Goal: Task Accomplishment & Management: Manage account settings

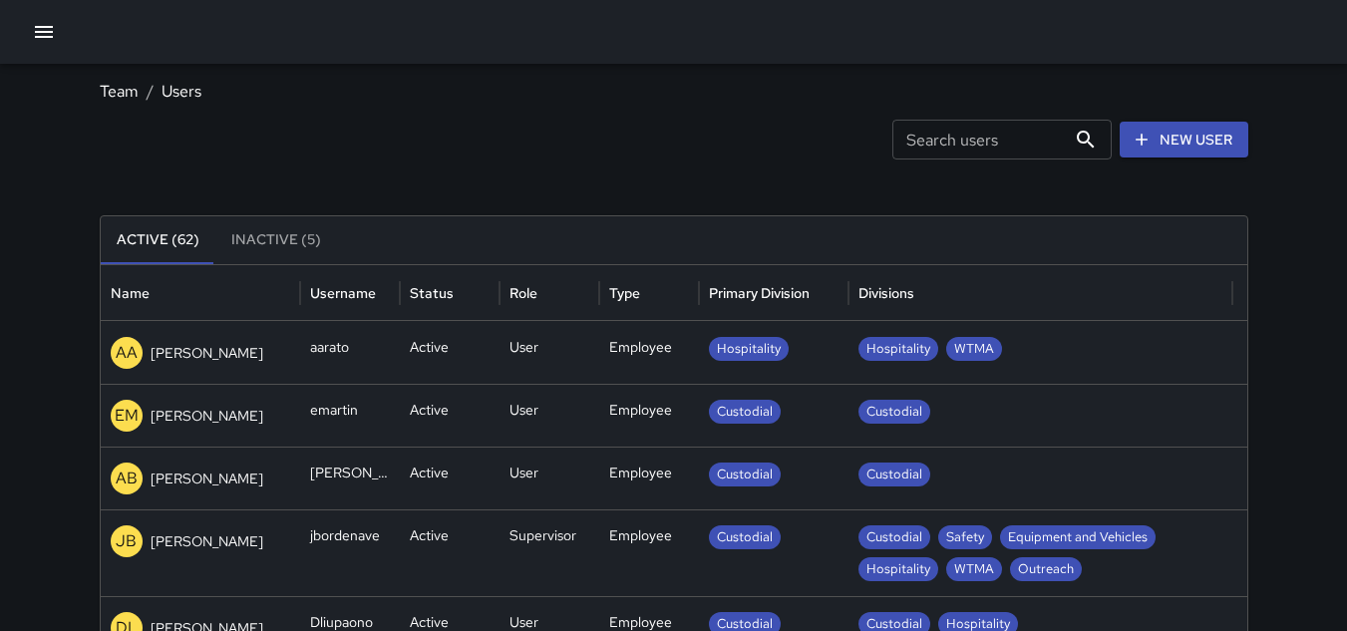
click at [46, 33] on icon "button" at bounding box center [44, 32] width 18 height 12
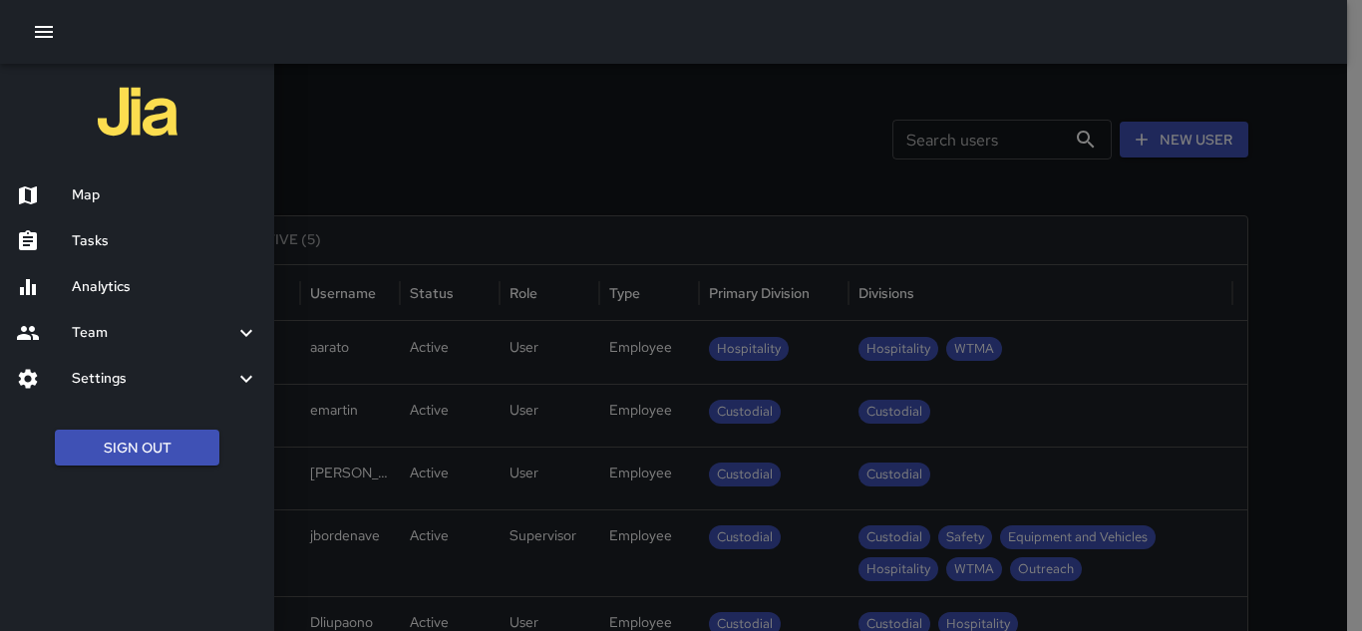
click at [81, 375] on h6 "Settings" at bounding box center [153, 379] width 163 height 22
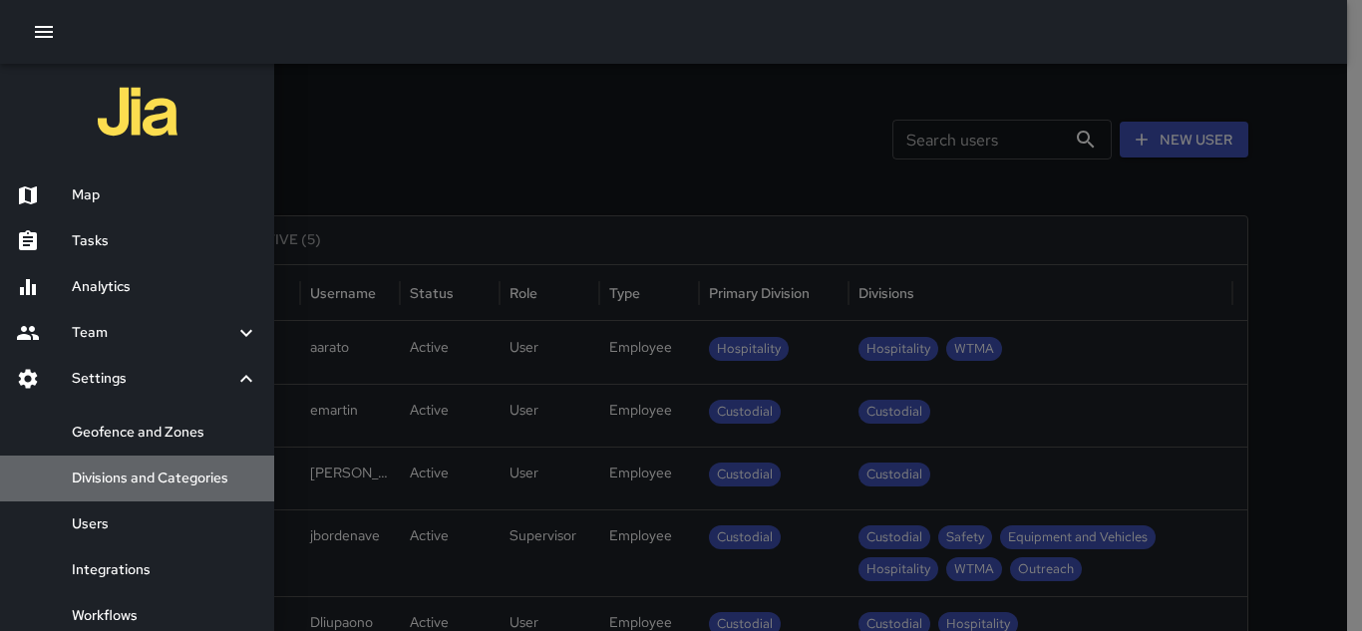
click at [112, 483] on h6 "Divisions and Categories" at bounding box center [165, 479] width 186 height 22
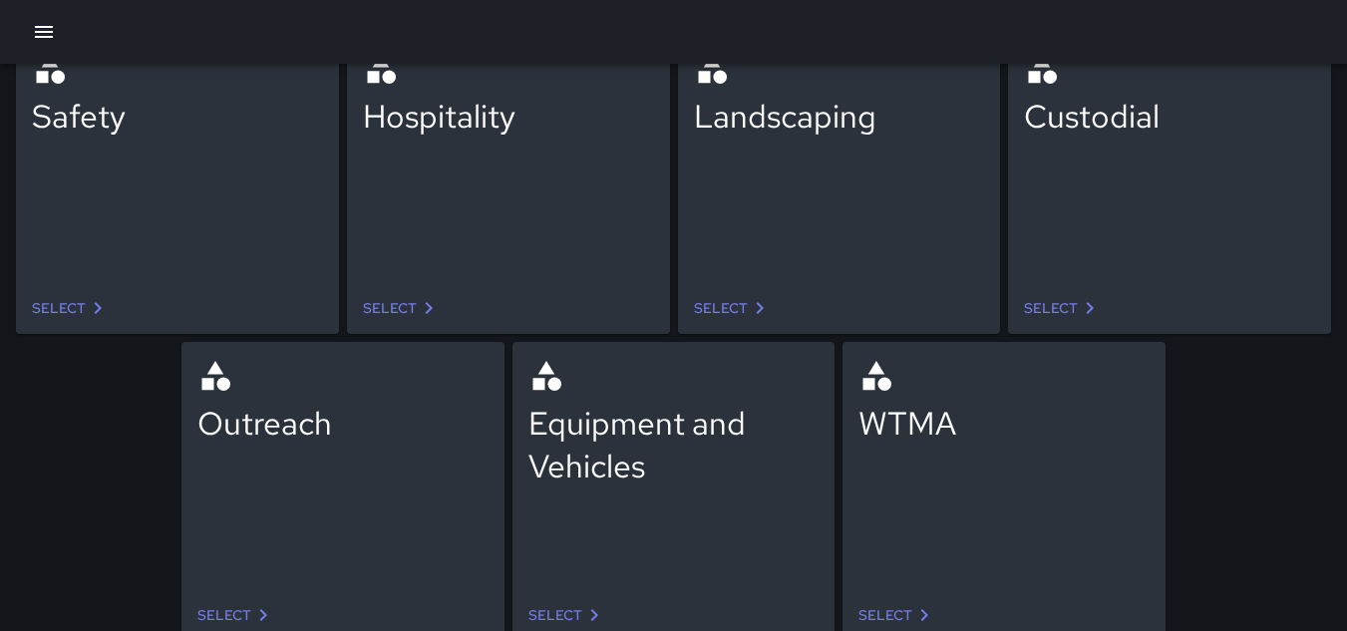
scroll to position [190, 0]
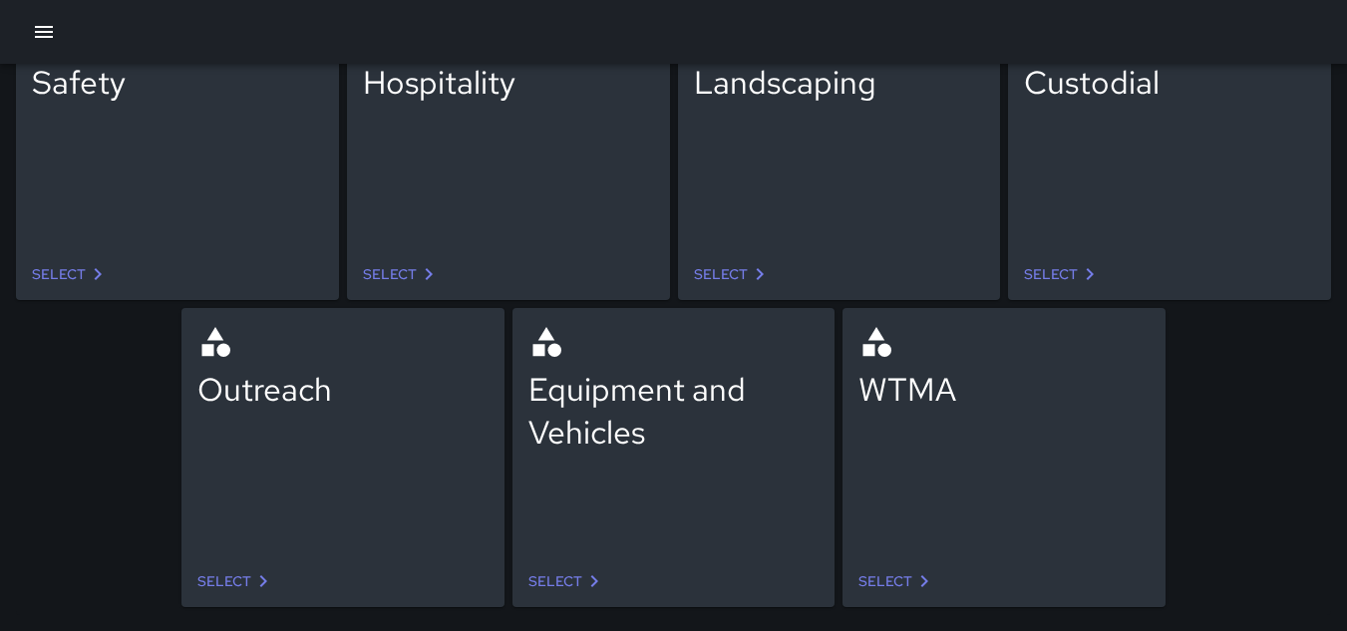
click at [237, 583] on link "Select" at bounding box center [236, 581] width 94 height 37
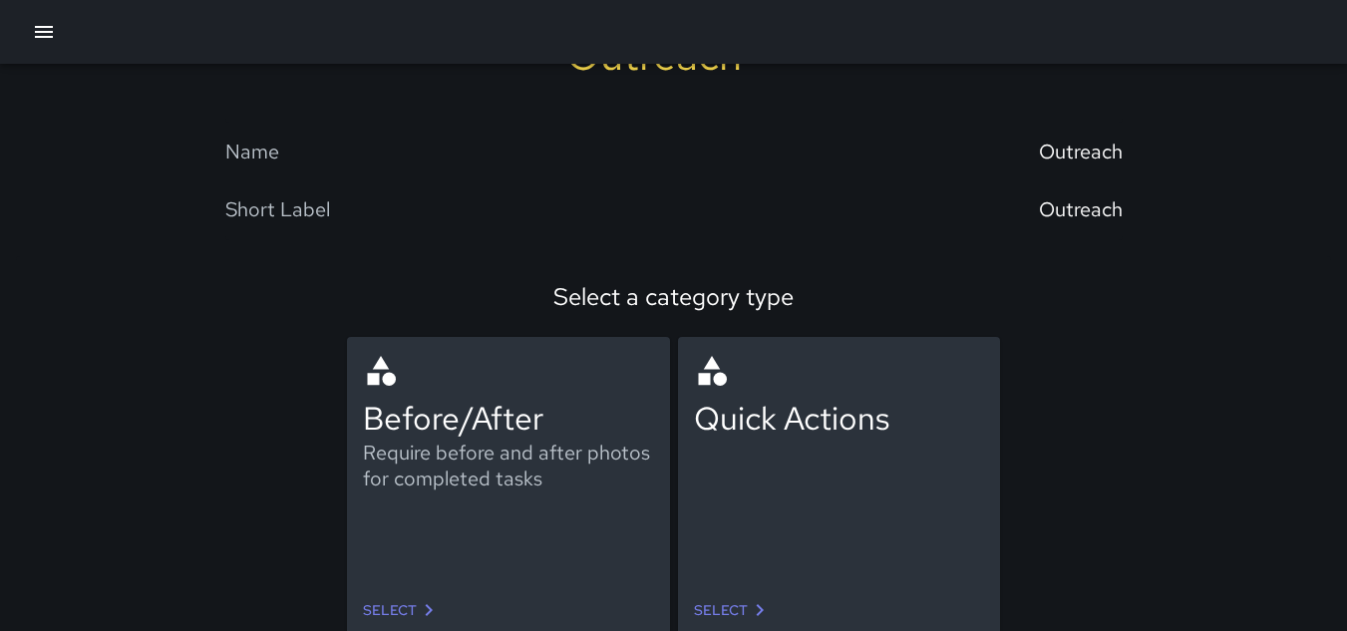
scroll to position [98, 0]
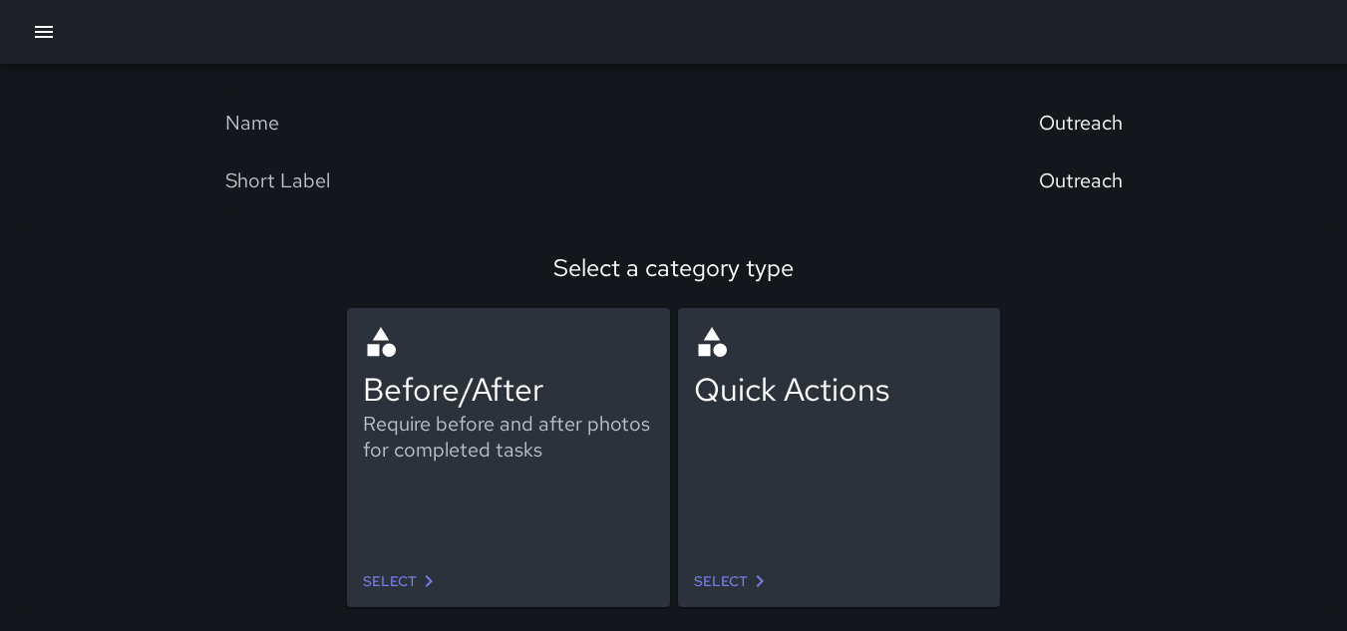
click at [408, 580] on link "Select" at bounding box center [402, 581] width 94 height 37
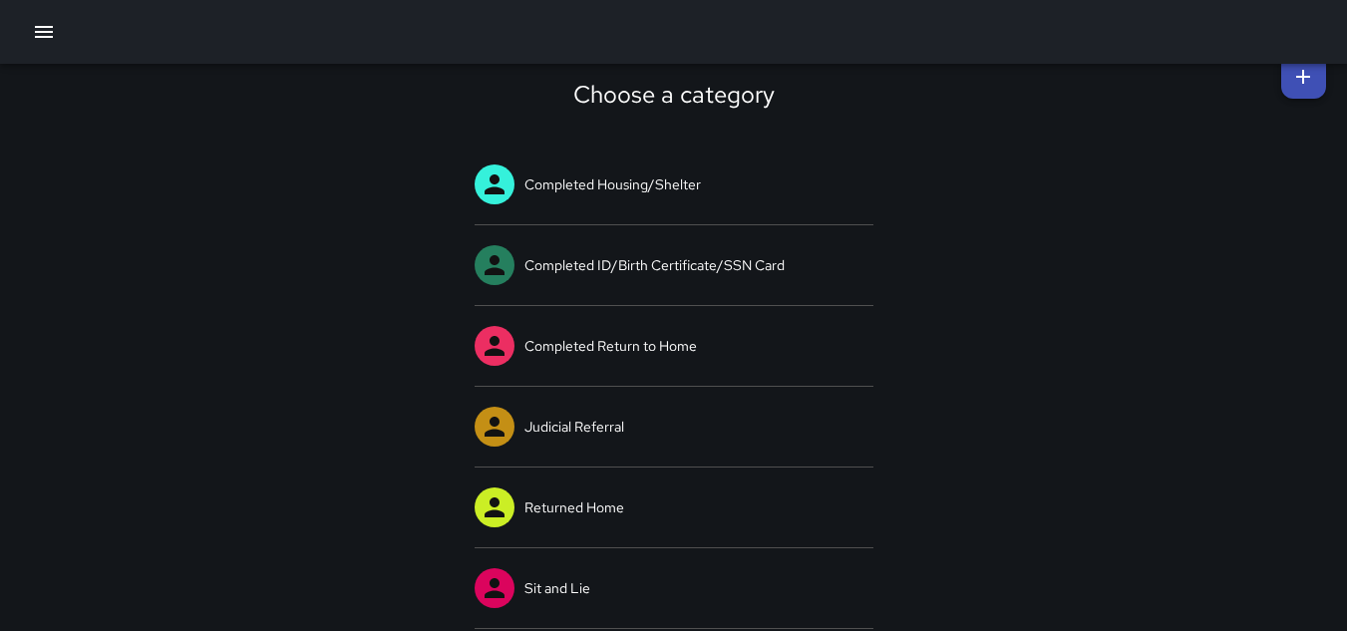
scroll to position [40, 0]
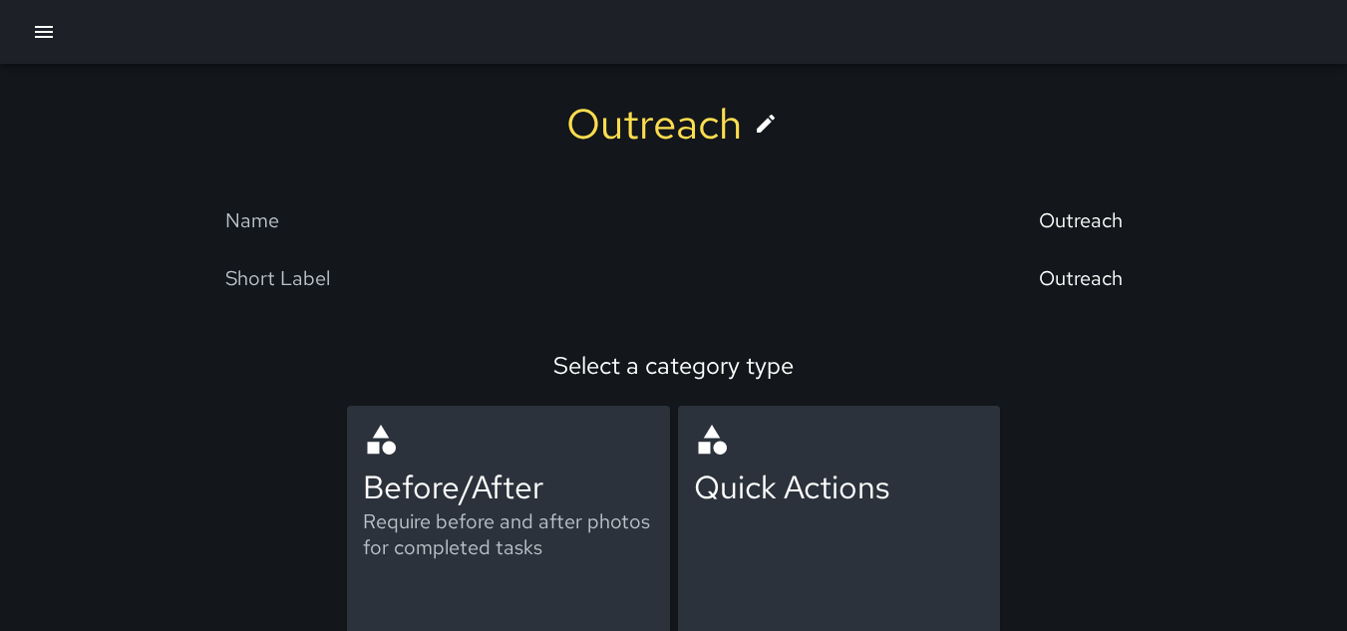
scroll to position [98, 0]
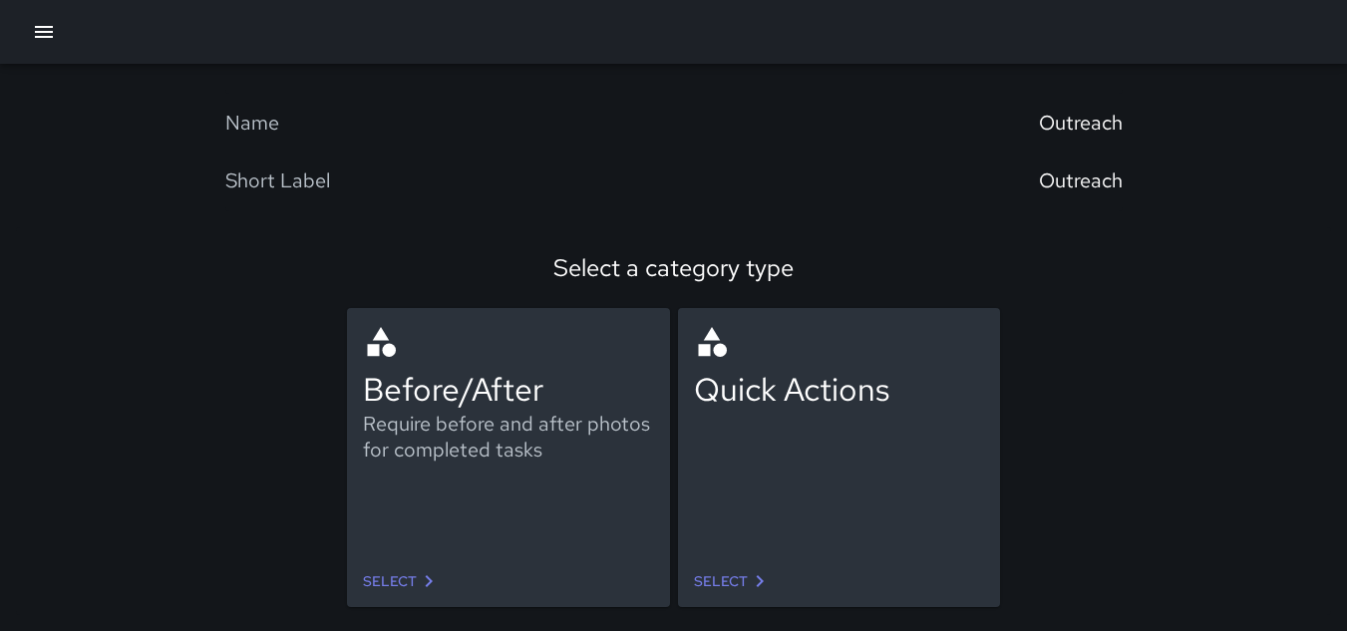
click at [726, 582] on link "Select" at bounding box center [733, 581] width 94 height 37
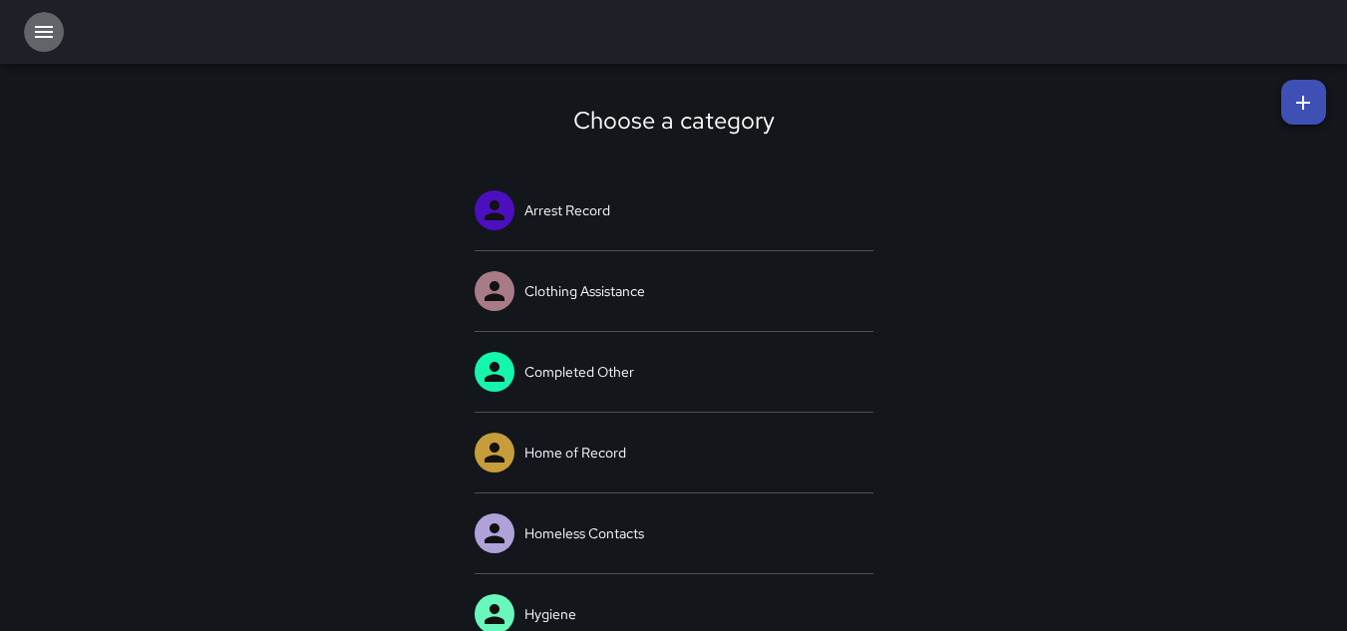
click at [37, 28] on icon "button" at bounding box center [44, 32] width 18 height 12
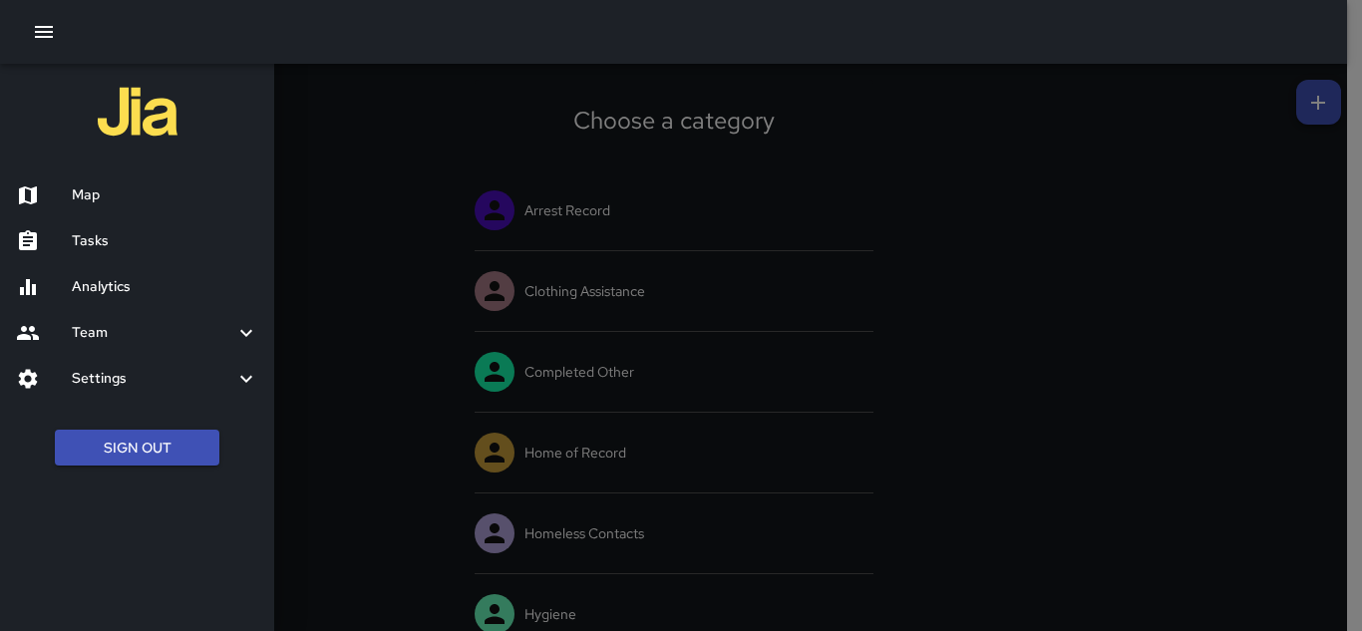
click at [30, 383] on icon at bounding box center [28, 378] width 19 height 19
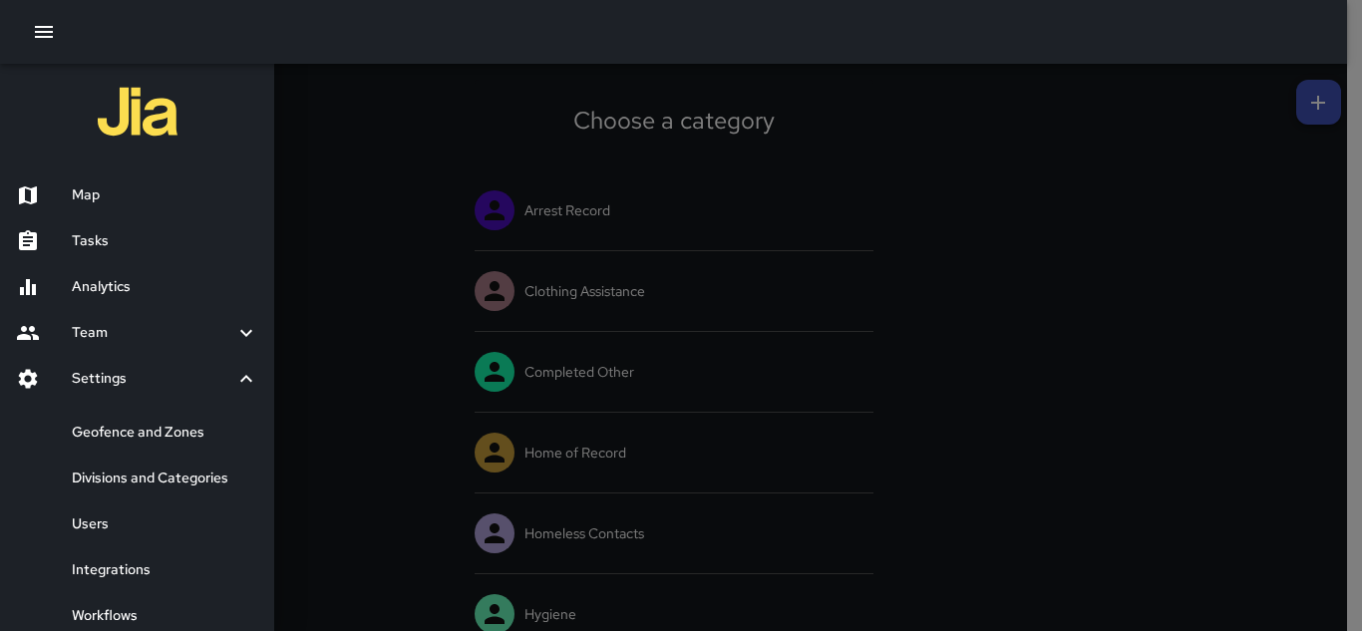
scroll to position [100, 0]
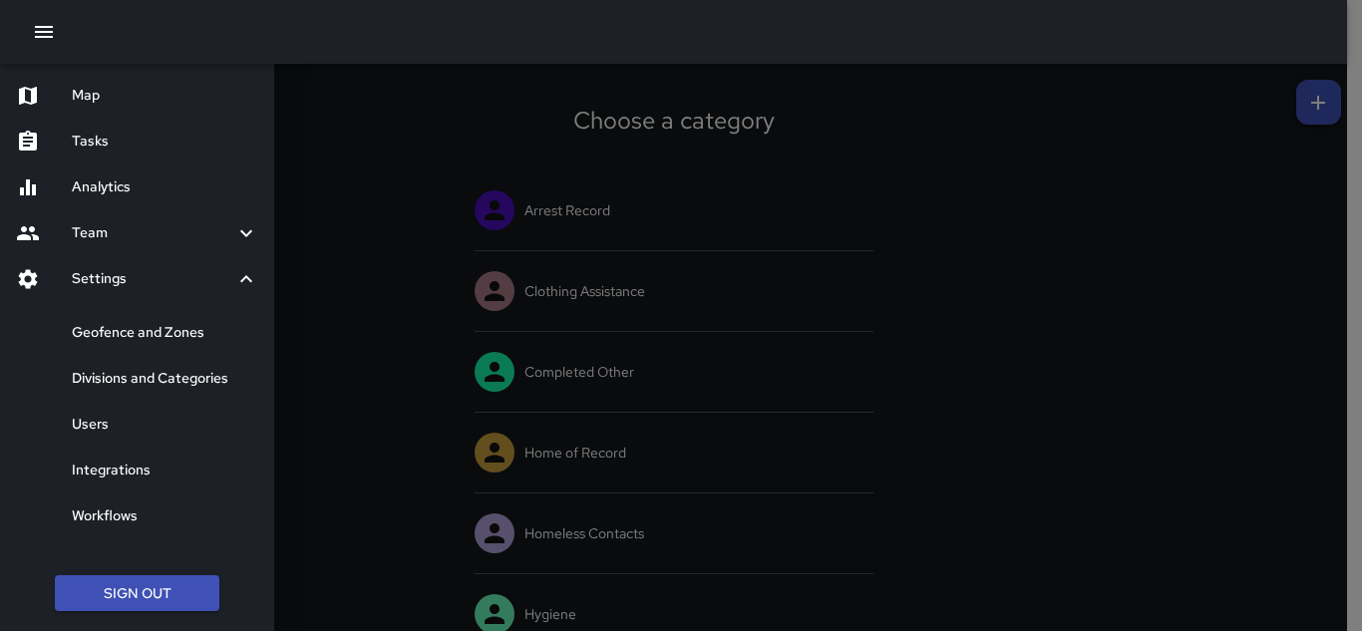
click at [29, 224] on icon at bounding box center [28, 233] width 24 height 24
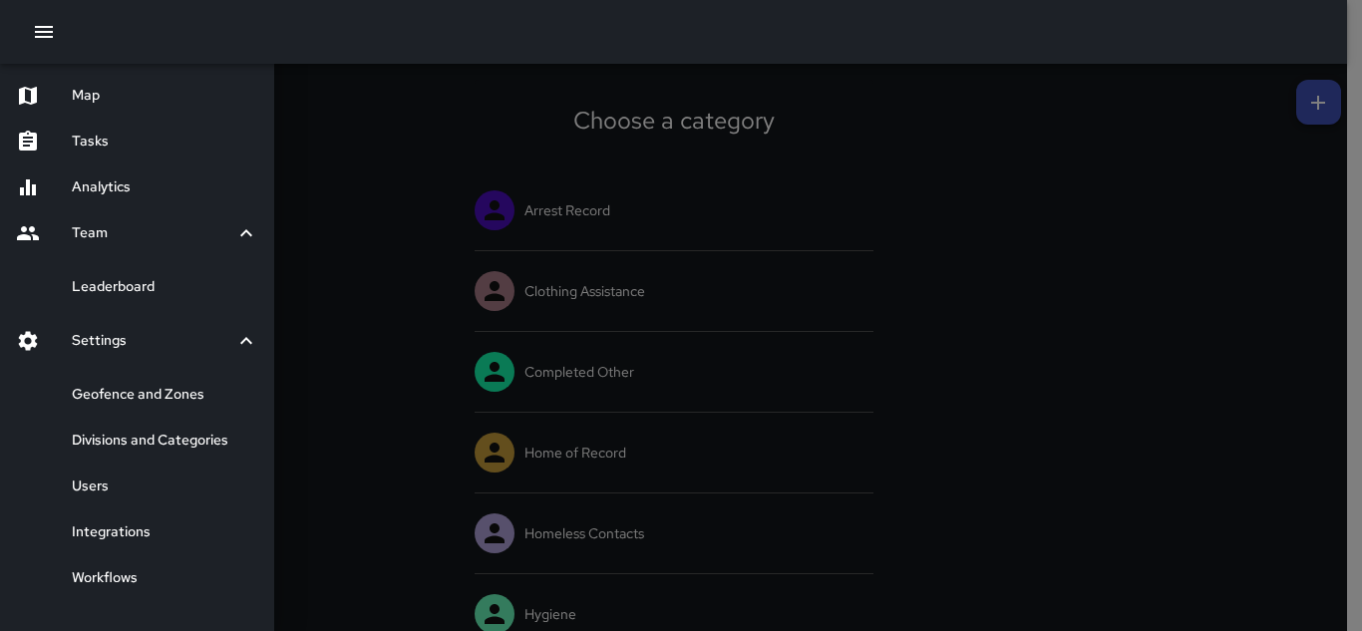
click at [30, 192] on icon at bounding box center [28, 187] width 16 height 16
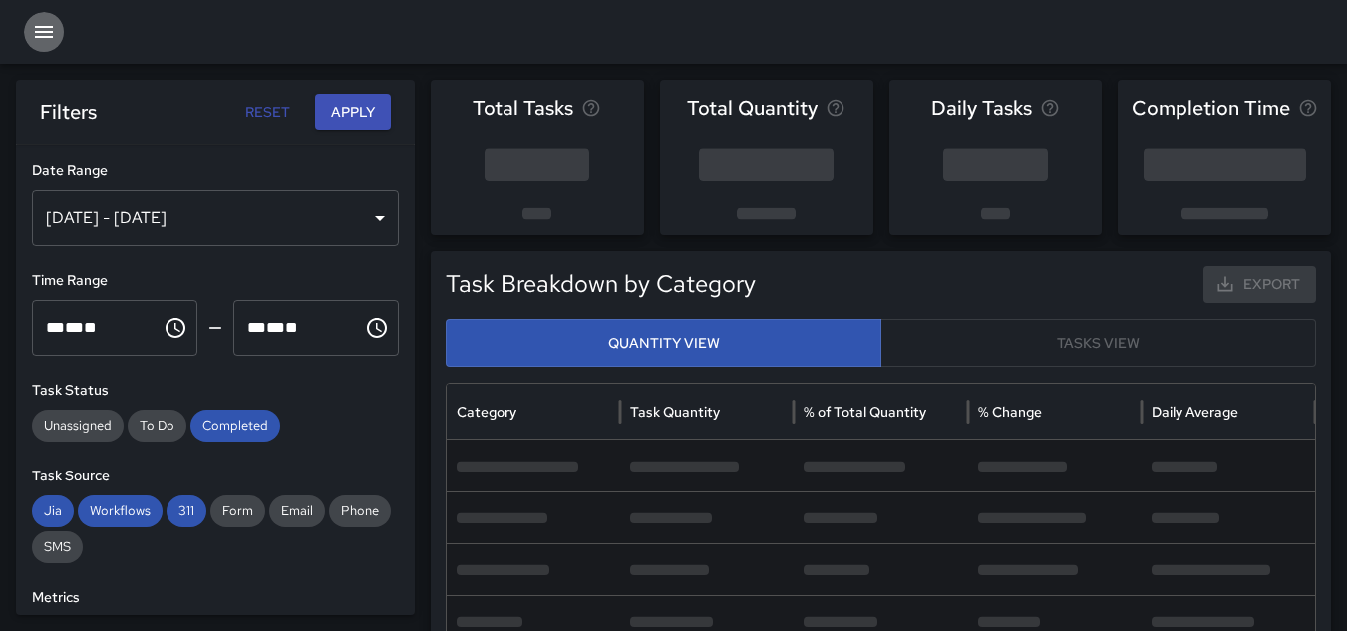
click at [49, 30] on icon "button" at bounding box center [44, 32] width 24 height 24
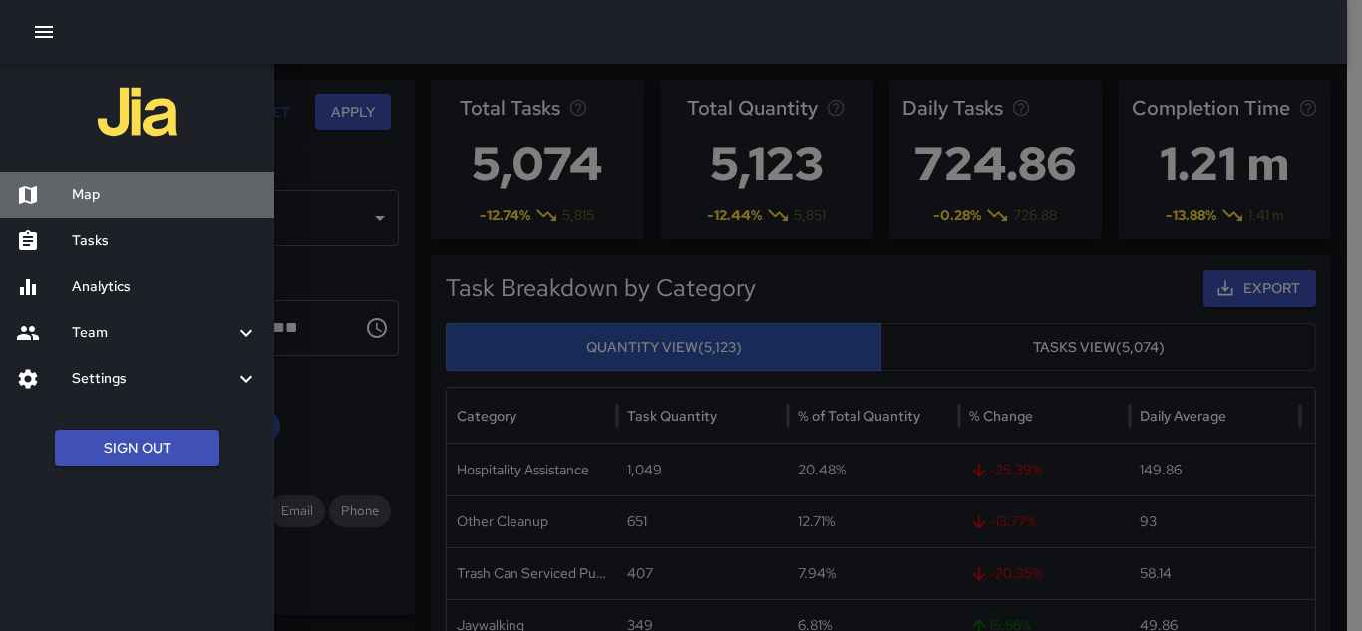
click at [35, 188] on icon at bounding box center [28, 195] width 18 height 18
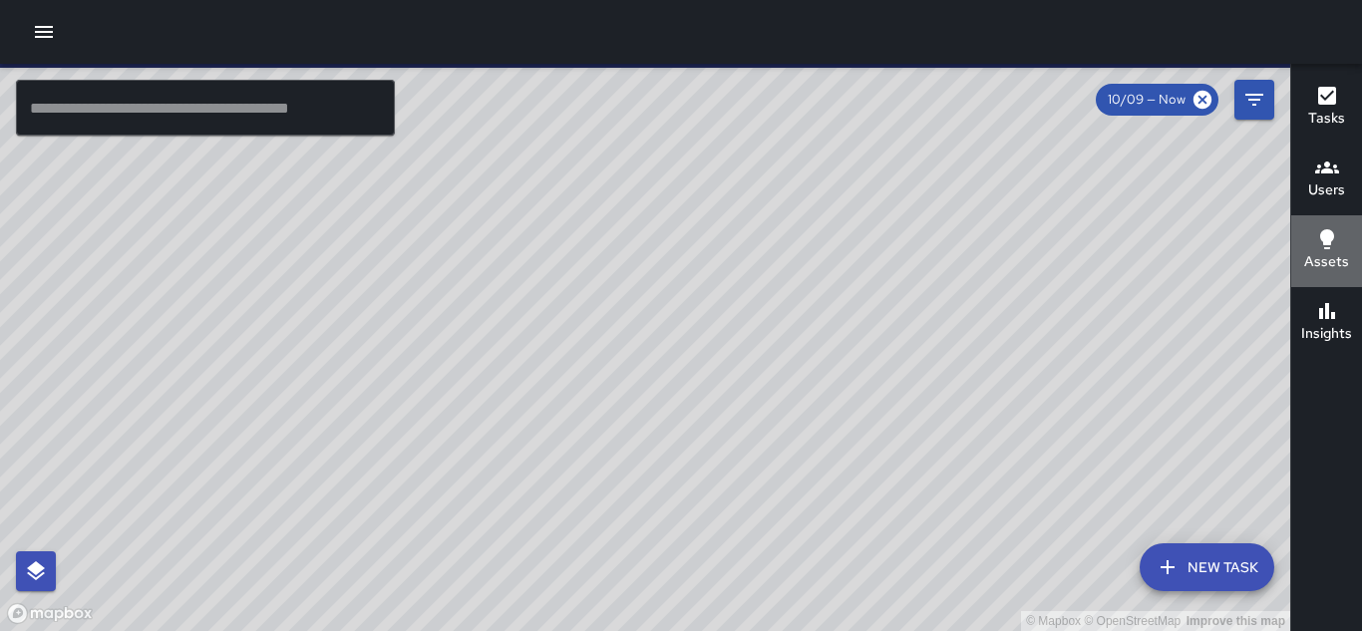
click at [1335, 261] on h6 "Assets" at bounding box center [1326, 262] width 45 height 22
